Goal: Task Accomplishment & Management: Use online tool/utility

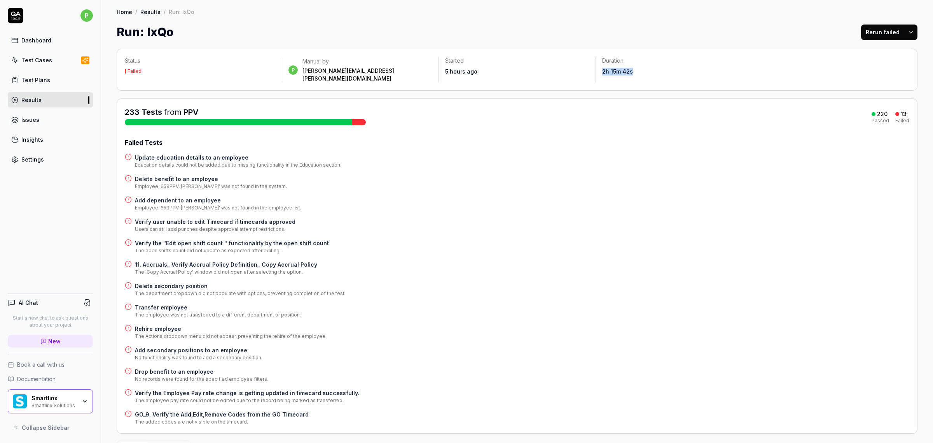
click at [32, 84] on div "Test Plans" at bounding box center [35, 80] width 29 height 8
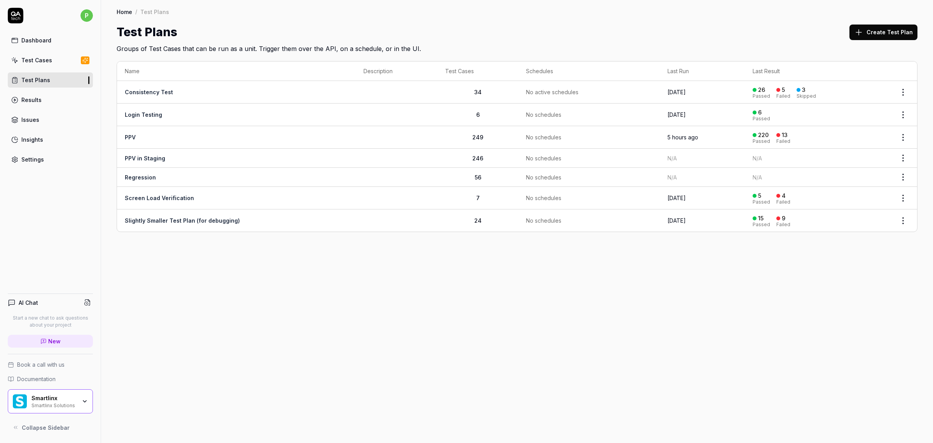
click at [28, 59] on div "Test Cases" at bounding box center [36, 60] width 31 height 8
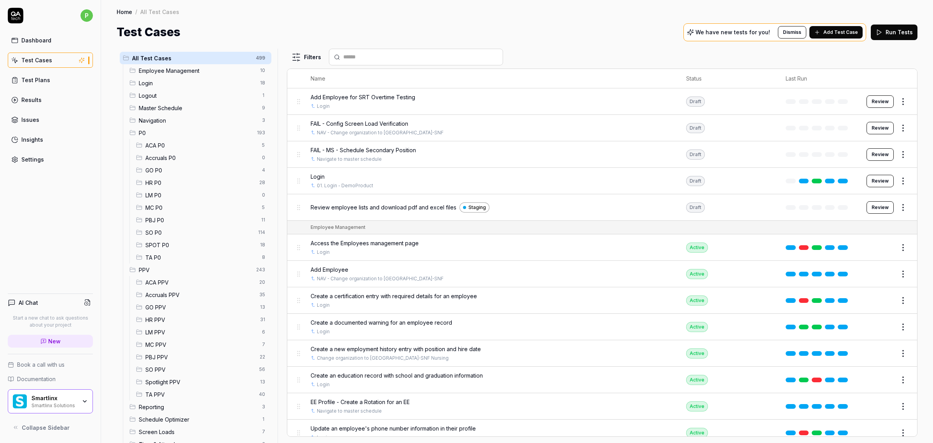
click at [158, 217] on span "PBJ P0" at bounding box center [200, 220] width 111 height 8
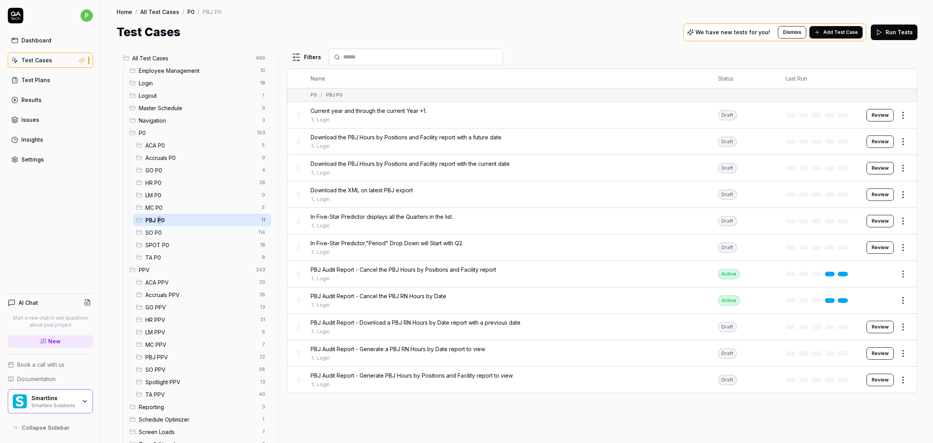
click at [887, 116] on button "Review" at bounding box center [880, 115] width 27 height 12
click at [906, 110] on html "p Dashboard Test Cases Test Plans Results Issues Insights Settings AI Chat Star…" at bounding box center [466, 221] width 933 height 443
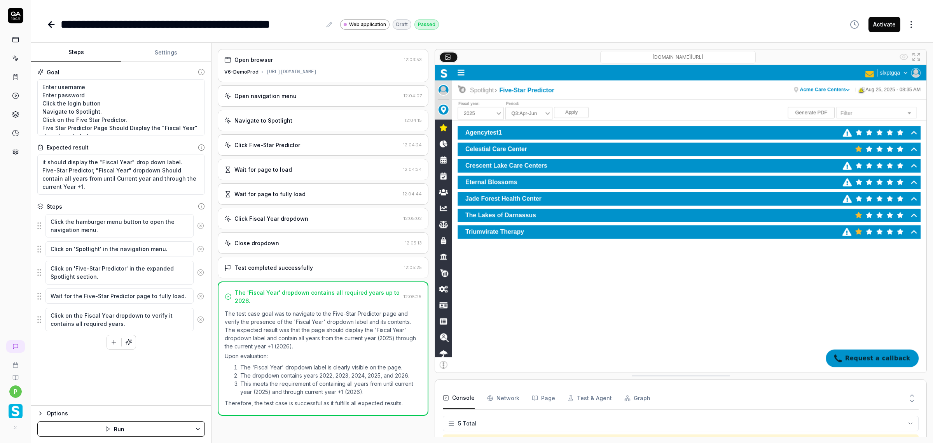
scroll to position [29, 0]
click at [119, 432] on button "Run" at bounding box center [114, 429] width 154 height 16
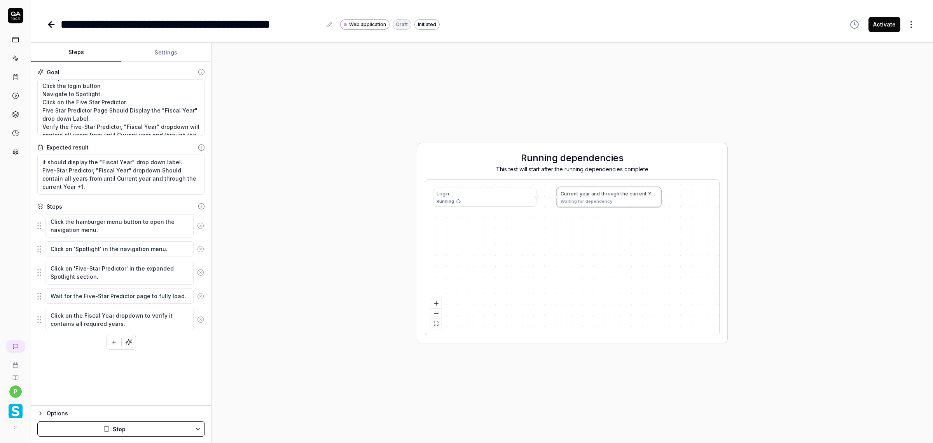
scroll to position [32, 0]
click at [454, 195] on div "L o g i n" at bounding box center [485, 192] width 96 height 7
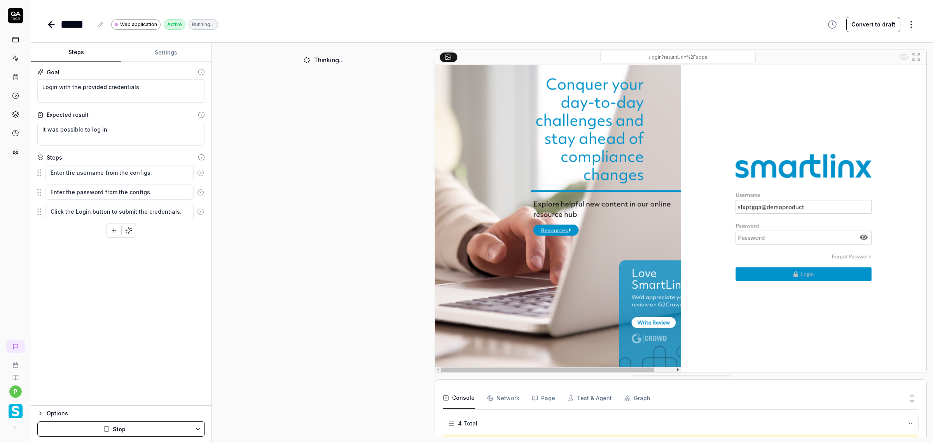
scroll to position [13, 0]
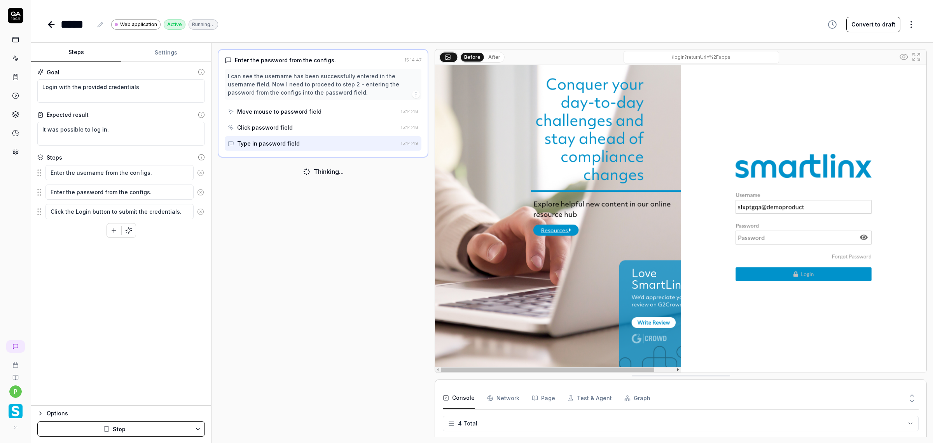
click at [57, 23] on link at bounding box center [52, 25] width 11 height 16
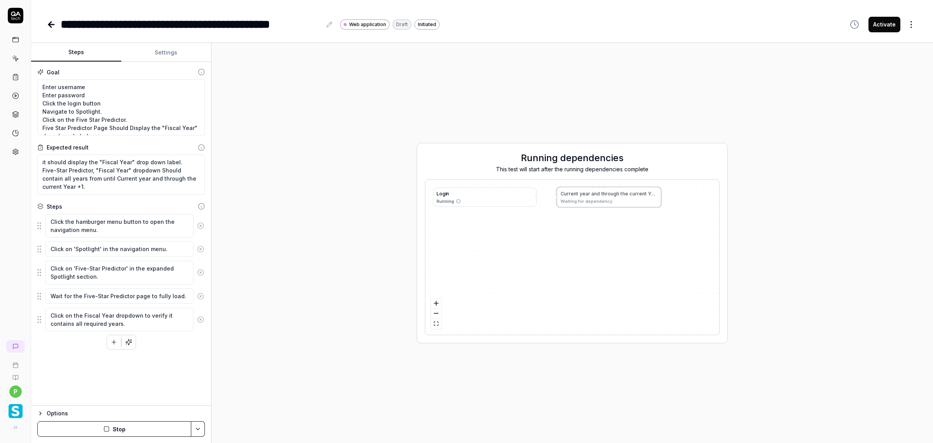
click at [53, 23] on icon at bounding box center [51, 24] width 9 height 9
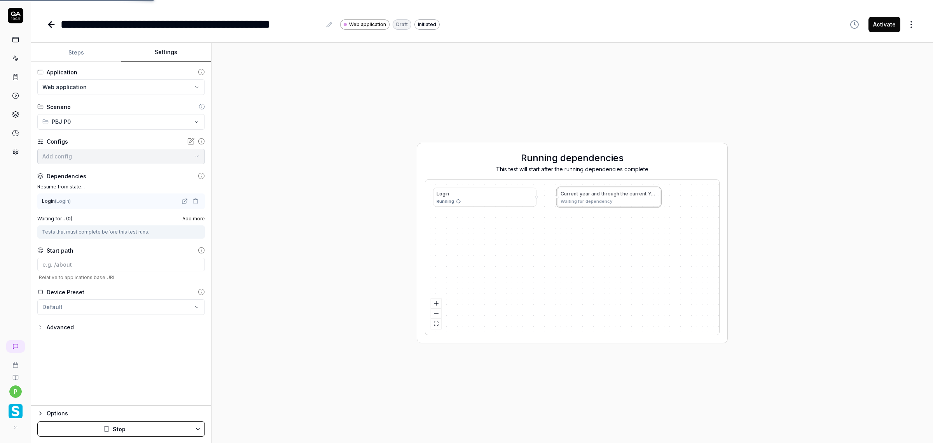
click at [145, 54] on button "Settings" at bounding box center [166, 52] width 90 height 19
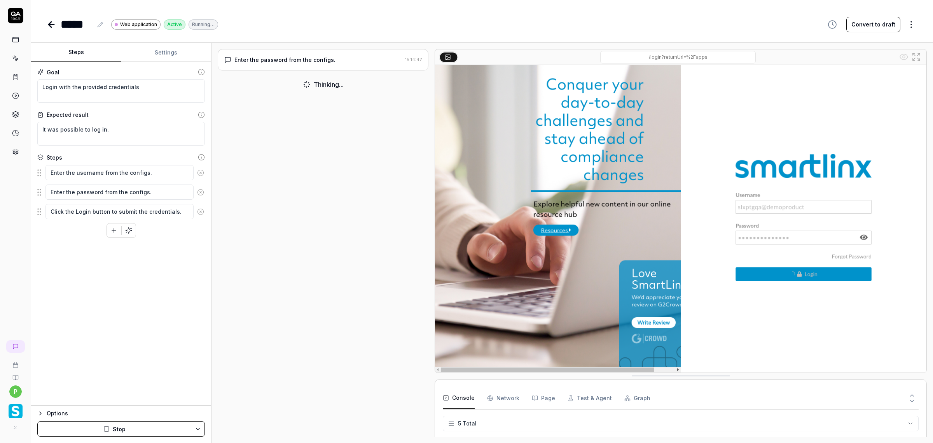
scroll to position [29, 0]
click at [150, 53] on button "Settings" at bounding box center [166, 52] width 90 height 19
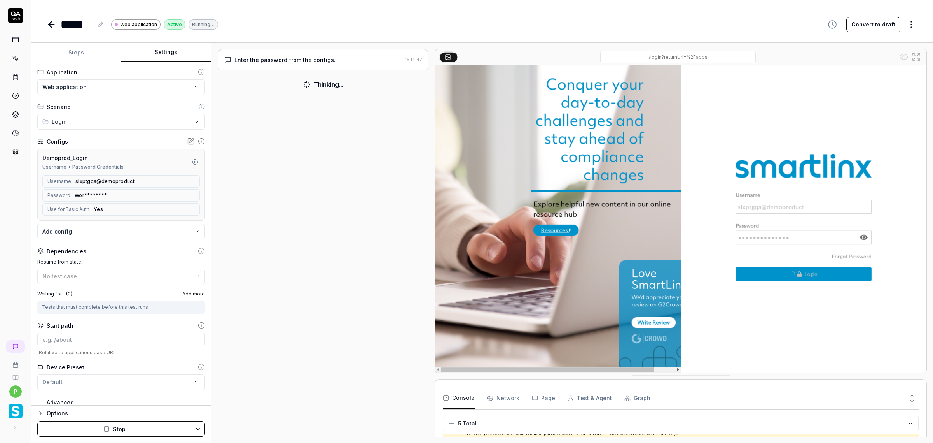
click at [192, 164] on icon "button" at bounding box center [195, 162] width 6 height 6
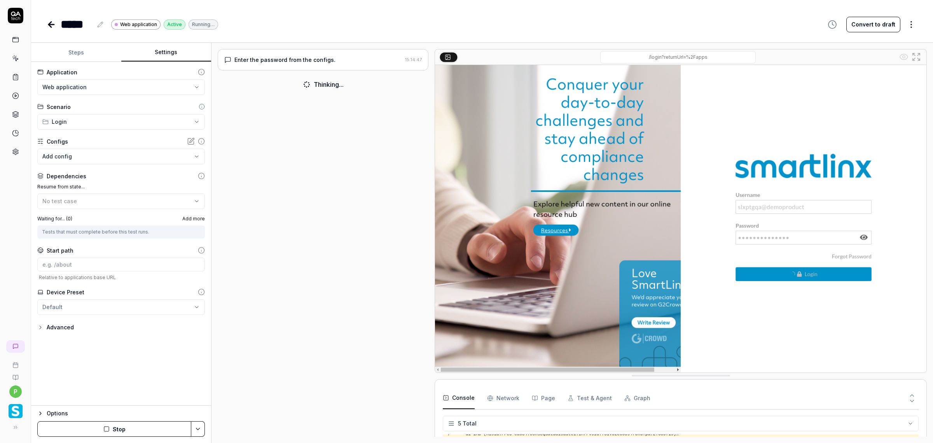
click at [158, 156] on body "**********" at bounding box center [466, 221] width 933 height 443
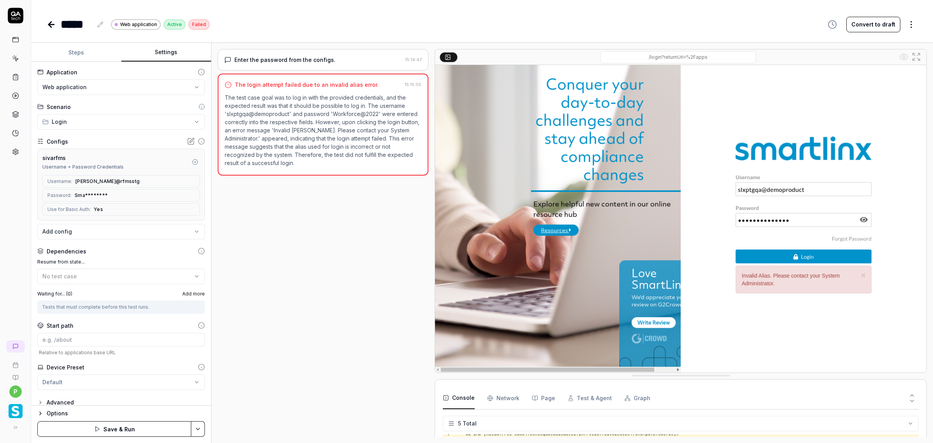
click at [119, 424] on button "Save & Run" at bounding box center [114, 429] width 154 height 16
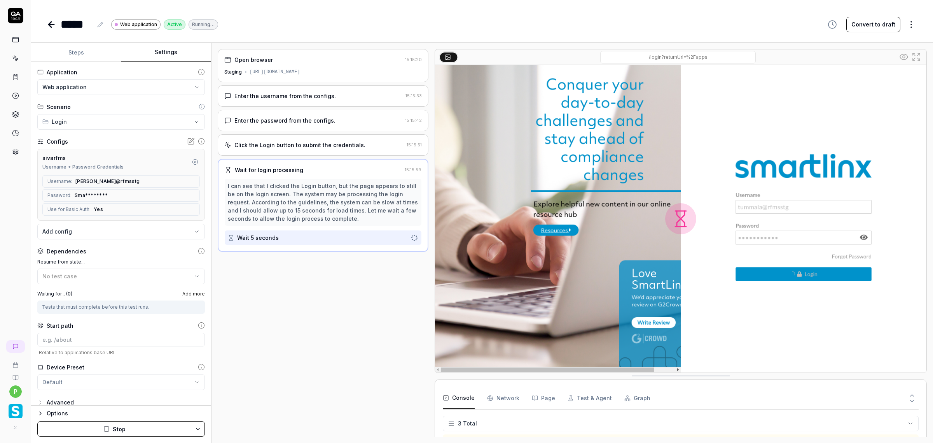
scroll to position [13, 0]
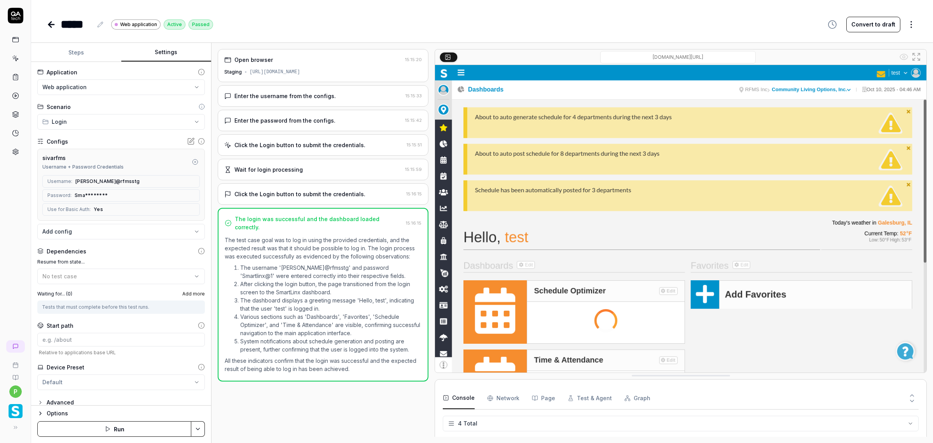
click at [47, 24] on icon at bounding box center [51, 24] width 9 height 9
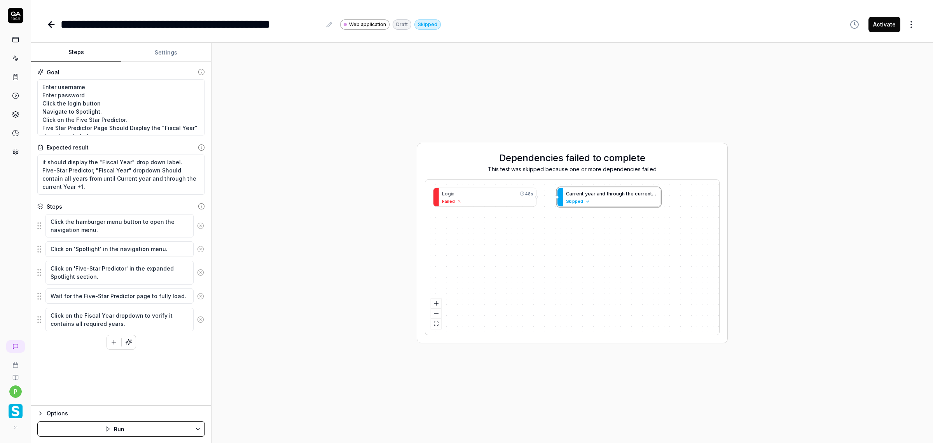
type textarea "*"
